Goal: Task Accomplishment & Management: Complete application form

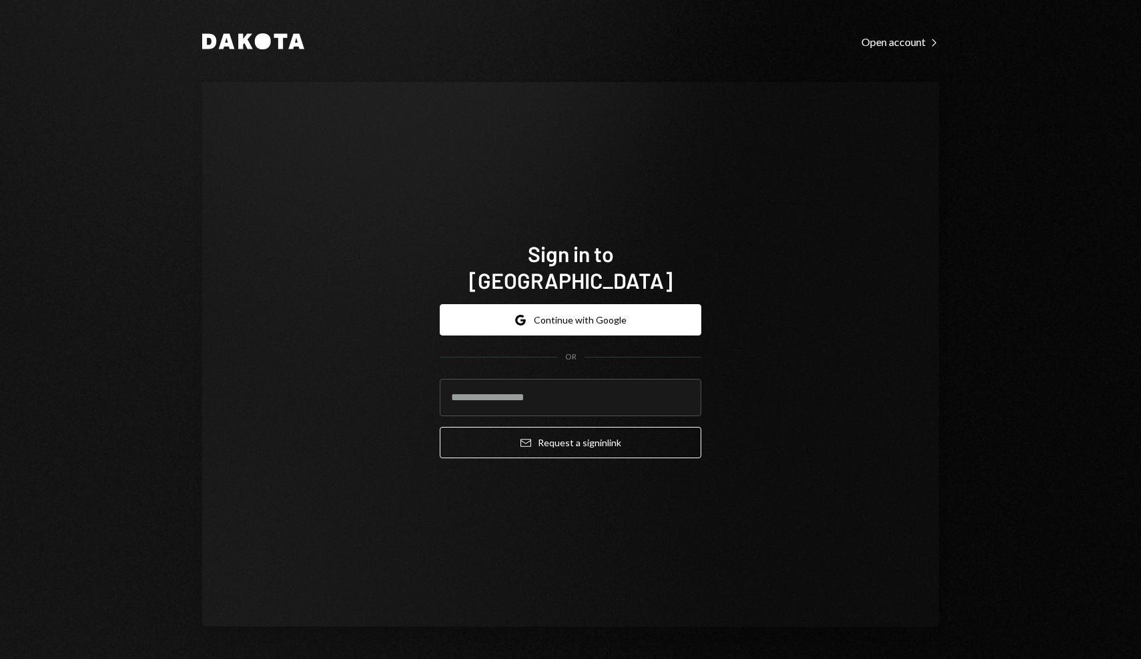
click at [0, 658] on com-1password-button at bounding box center [0, 659] width 0 height 0
click at [596, 162] on div "Sign in to [GEOGRAPHIC_DATA] Google Continue with Google OR Email Request a sig…" at bounding box center [570, 354] width 737 height 545
click at [556, 354] on form "Google Continue with Google OR Email Request a sign in link" at bounding box center [571, 381] width 262 height 154
click at [554, 379] on input "email" at bounding box center [571, 397] width 262 height 37
type input "**********"
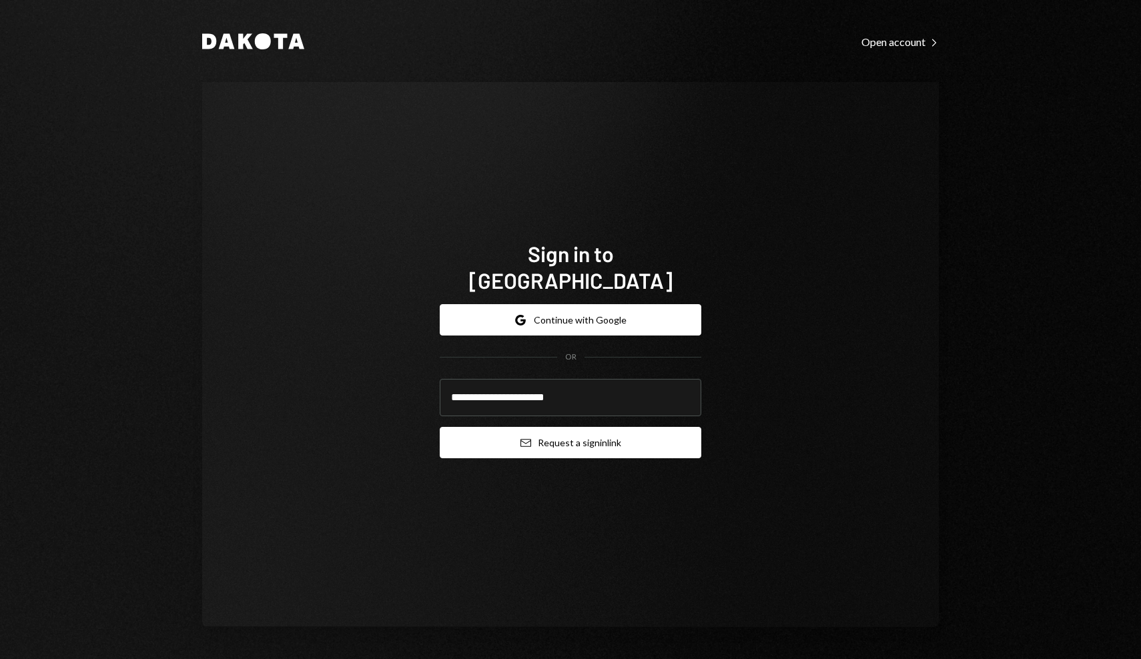
click at [598, 438] on button "Email Request a sign in link" at bounding box center [571, 442] width 262 height 31
